Goal: Transaction & Acquisition: Purchase product/service

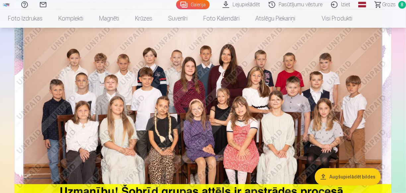
scroll to position [83, 0]
click at [230, 173] on img at bounding box center [203, 114] width 376 height 251
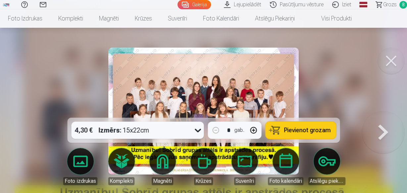
click at [382, 111] on button at bounding box center [383, 111] width 42 height 0
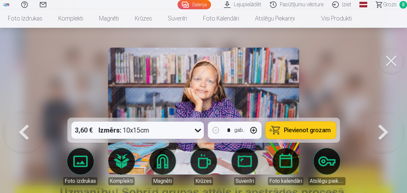
click at [319, 56] on div at bounding box center [203, 96] width 407 height 193
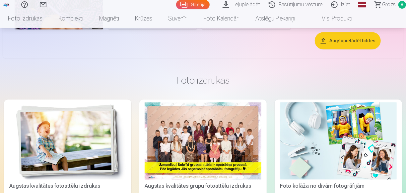
scroll to position [2056, 0]
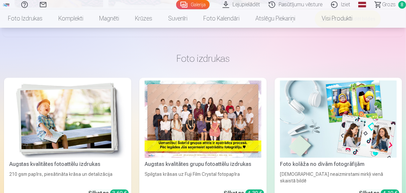
click at [385, 8] on span "Grozs" at bounding box center [389, 5] width 14 height 8
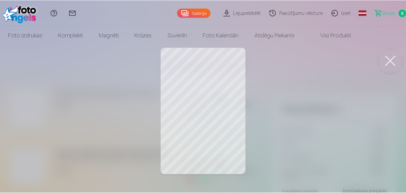
scroll to position [157, 11]
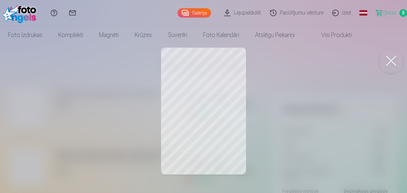
click at [393, 61] on button at bounding box center [391, 61] width 27 height 27
click at [393, 63] on button at bounding box center [391, 61] width 27 height 27
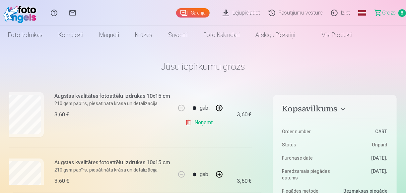
scroll to position [414, 11]
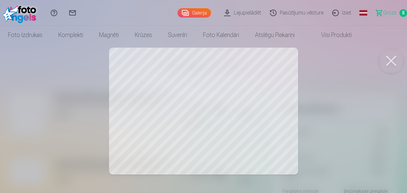
click at [391, 59] on button at bounding box center [391, 61] width 27 height 27
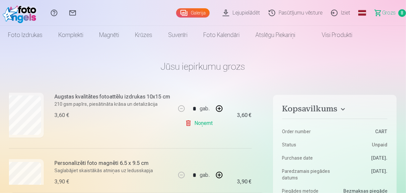
scroll to position [480, 11]
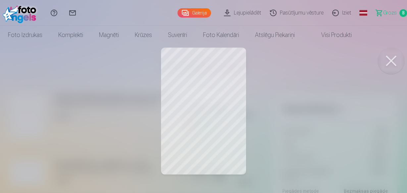
click at [393, 60] on button at bounding box center [391, 61] width 27 height 27
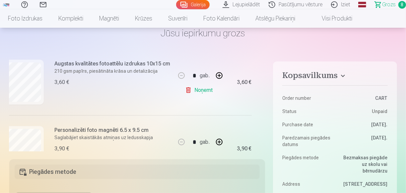
scroll to position [52, 0]
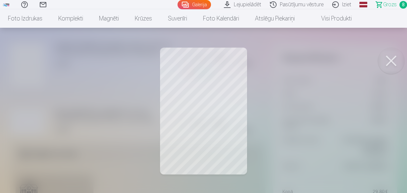
click at [390, 62] on button at bounding box center [391, 61] width 27 height 27
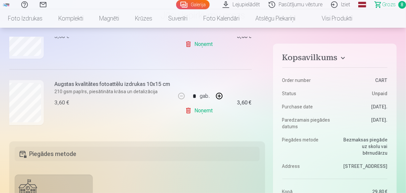
scroll to position [441, 11]
click at [209, 110] on link "Noņemt" at bounding box center [200, 111] width 30 height 13
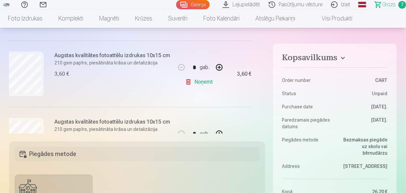
scroll to position [210, 11]
click at [218, 68] on button "button" at bounding box center [219, 68] width 16 height 16
type input "*"
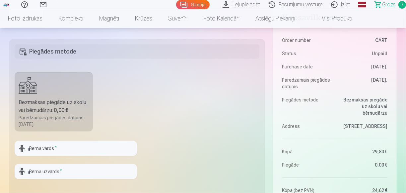
scroll to position [0, 0]
